Goal: Entertainment & Leisure: Browse casually

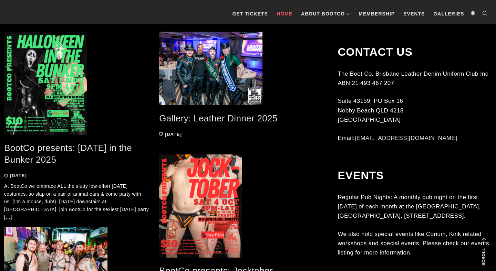
scroll to position [451, 0]
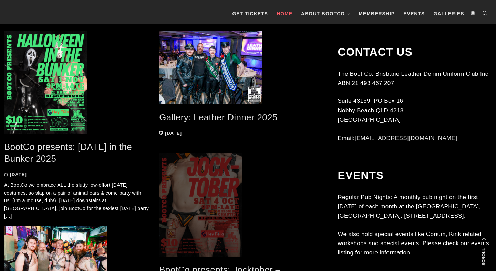
click at [207, 195] on span at bounding box center [231, 204] width 145 height 103
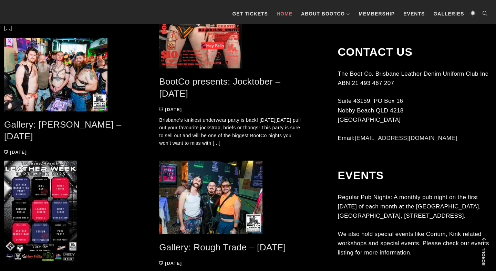
scroll to position [655, 0]
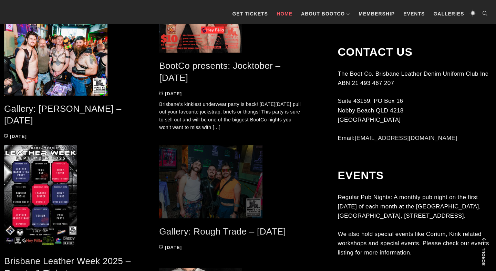
click at [207, 163] on span at bounding box center [231, 182] width 145 height 74
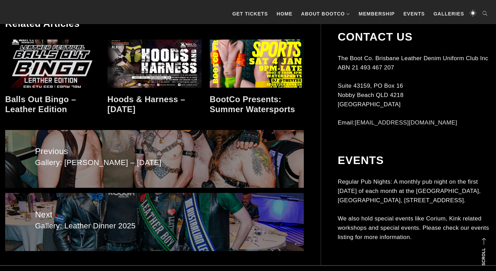
scroll to position [831, 0]
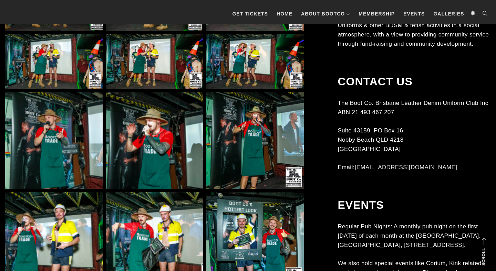
scroll to position [693, 0]
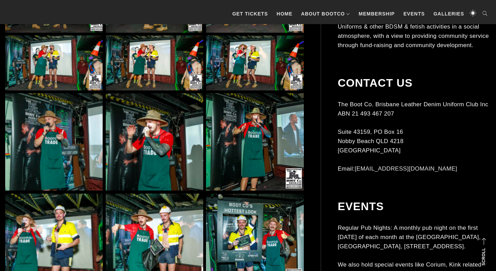
click at [53, 129] on img at bounding box center [53, 141] width 97 height 97
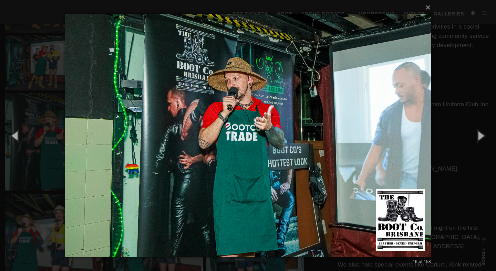
click at [1, 91] on div "× 16 of 158 Loading..." at bounding box center [248, 135] width 496 height 271
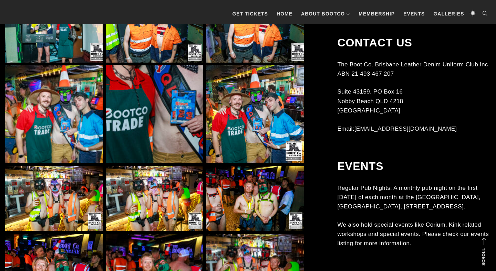
scroll to position [1039, 0]
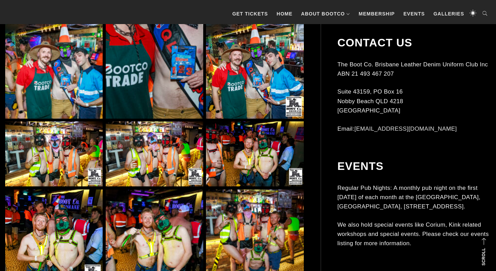
click at [223, 87] on img at bounding box center [254, 69] width 97 height 97
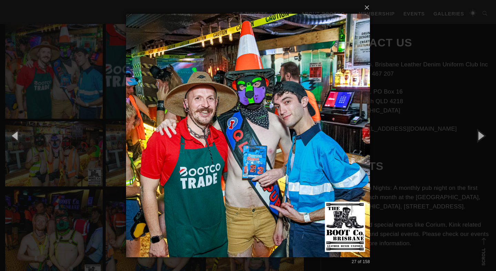
click at [27, 71] on div "× 27 of 158 Loading..." at bounding box center [248, 135] width 496 height 271
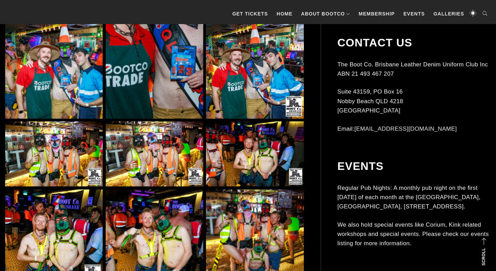
click at [30, 73] on img at bounding box center [53, 69] width 97 height 97
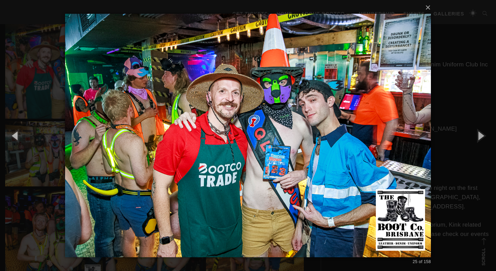
click at [36, 166] on div "× 25 of 158 Loading..." at bounding box center [248, 135] width 496 height 271
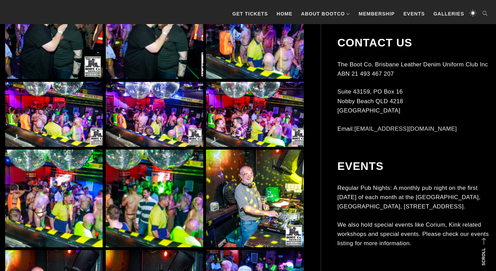
scroll to position [3259, 0]
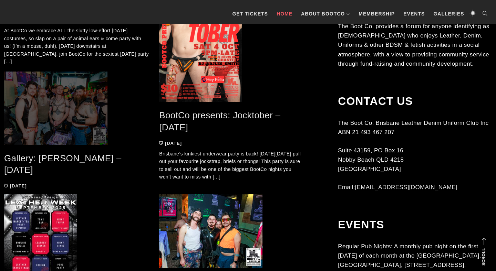
scroll to position [602, 0]
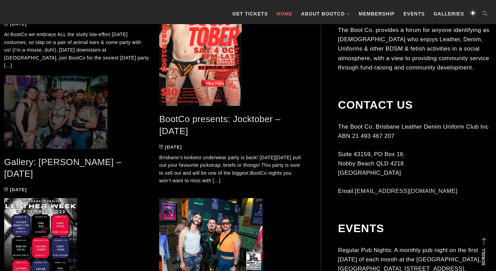
click at [49, 106] on span at bounding box center [76, 112] width 145 height 74
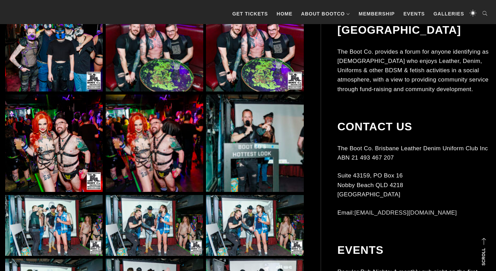
scroll to position [618, 0]
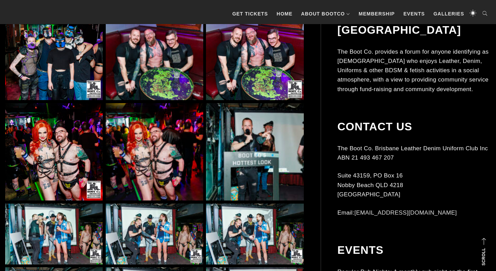
click at [123, 68] on img at bounding box center [154, 51] width 97 height 97
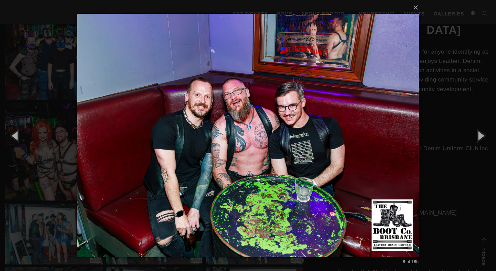
click at [64, 99] on div "× 8 of 185 Loading..." at bounding box center [248, 135] width 496 height 271
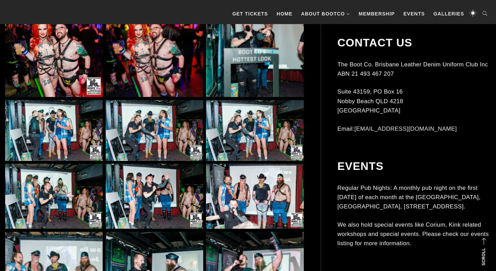
scroll to position [933, 0]
